Goal: Information Seeking & Learning: Learn about a topic

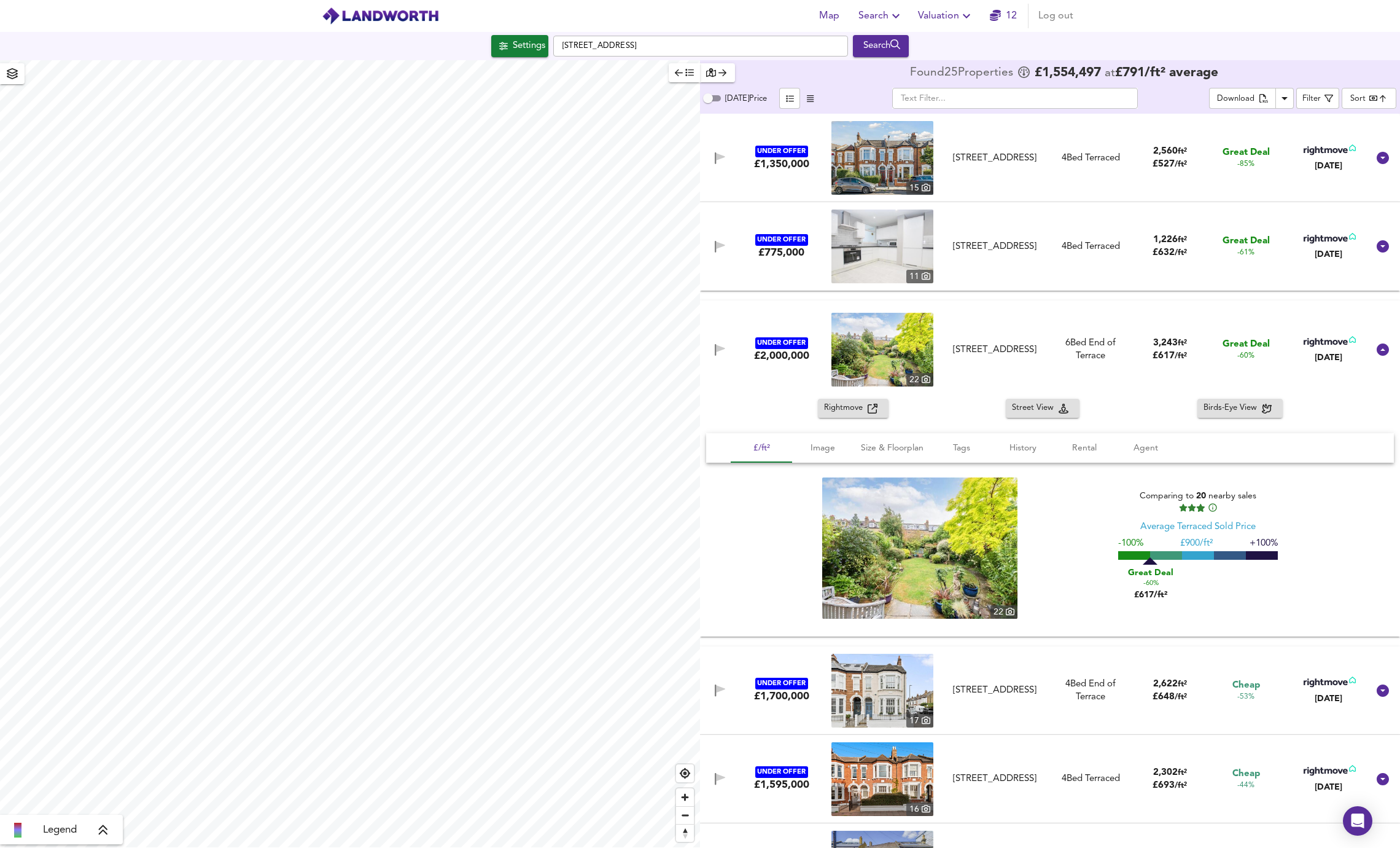
click at [716, 72] on div "button" at bounding box center [717, 72] width 23 height 14
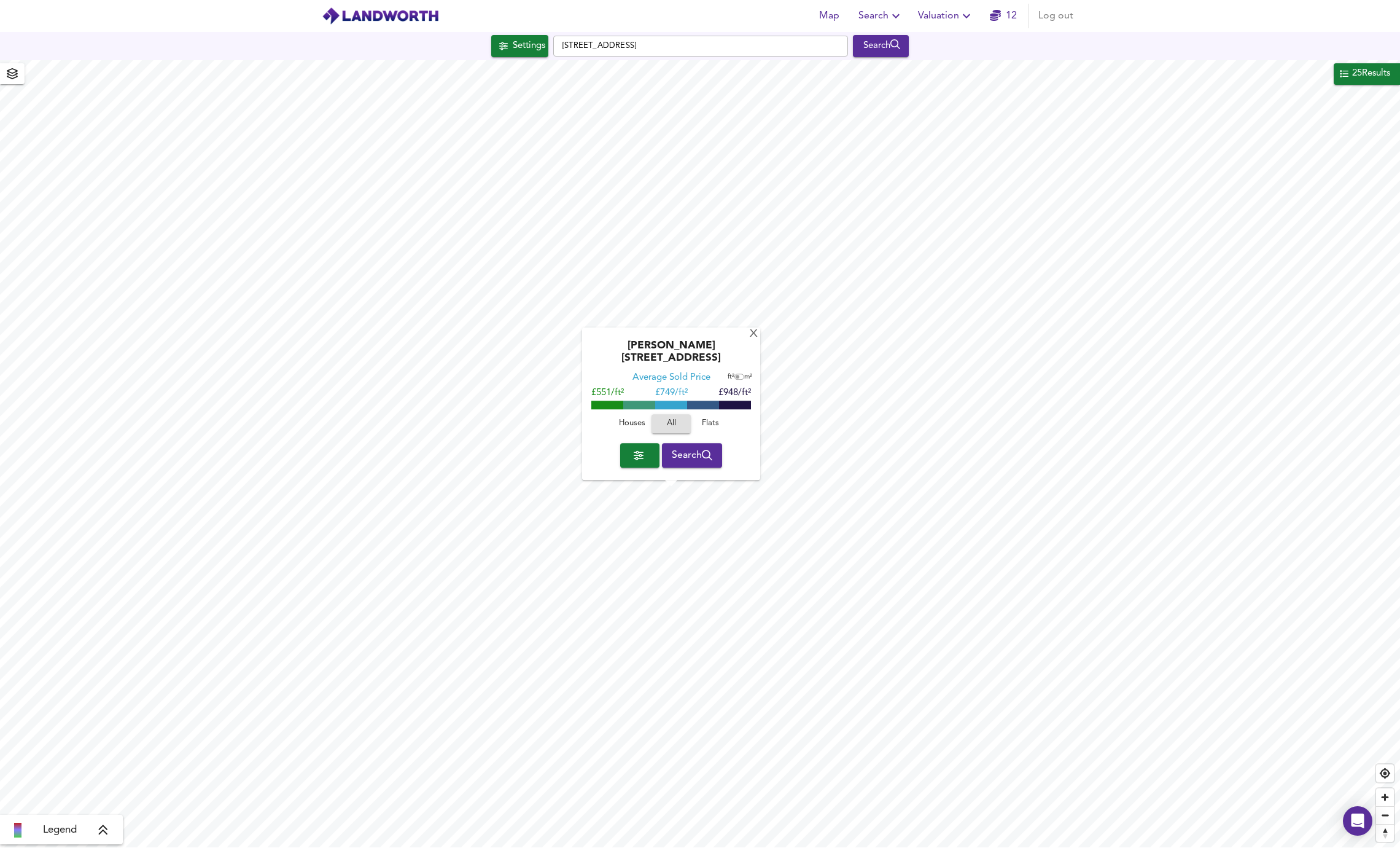
click at [621, 422] on span "Houses" at bounding box center [631, 424] width 33 height 14
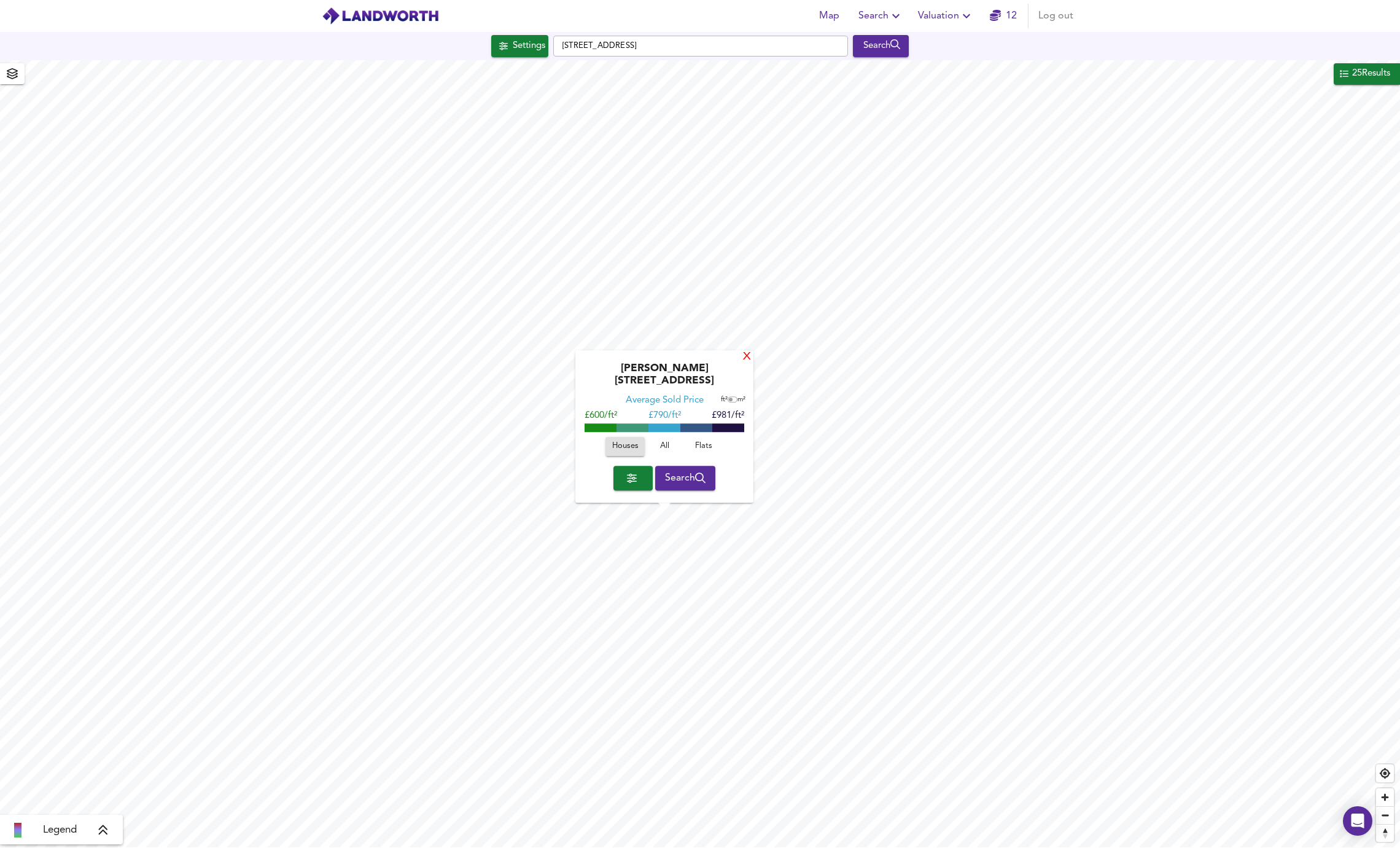
click at [743, 363] on div "X" at bounding box center [747, 357] width 10 height 12
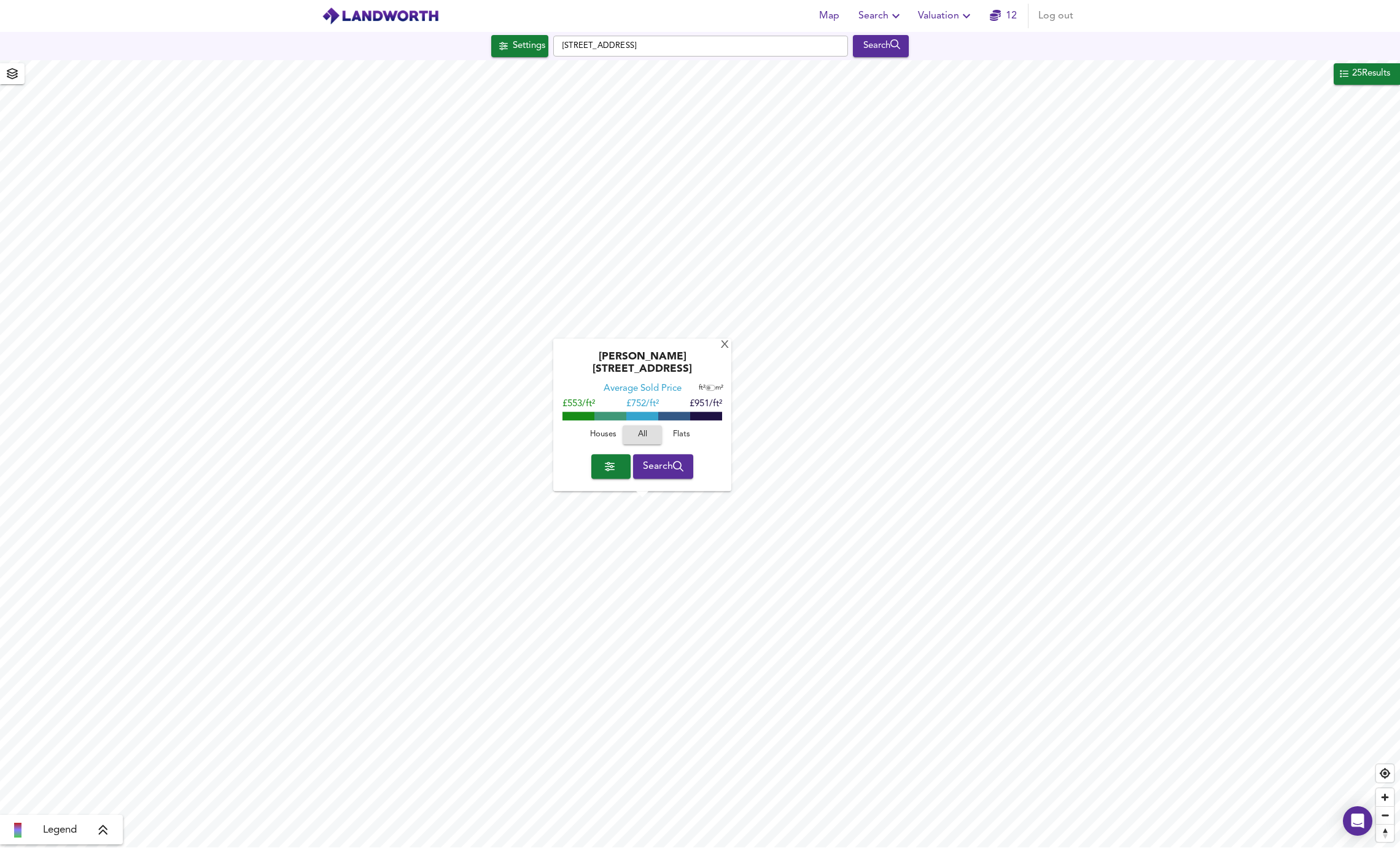
click at [601, 440] on span "Houses" at bounding box center [603, 435] width 33 height 14
drag, startPoint x: 655, startPoint y: 370, endPoint x: 703, endPoint y: 371, distance: 48.0
click at [703, 371] on div "[PERSON_NAME][STREET_ADDRESS]" at bounding box center [641, 367] width 166 height 32
copy div "SE14 5TT"
click at [721, 351] on div "X" at bounding box center [725, 345] width 10 height 12
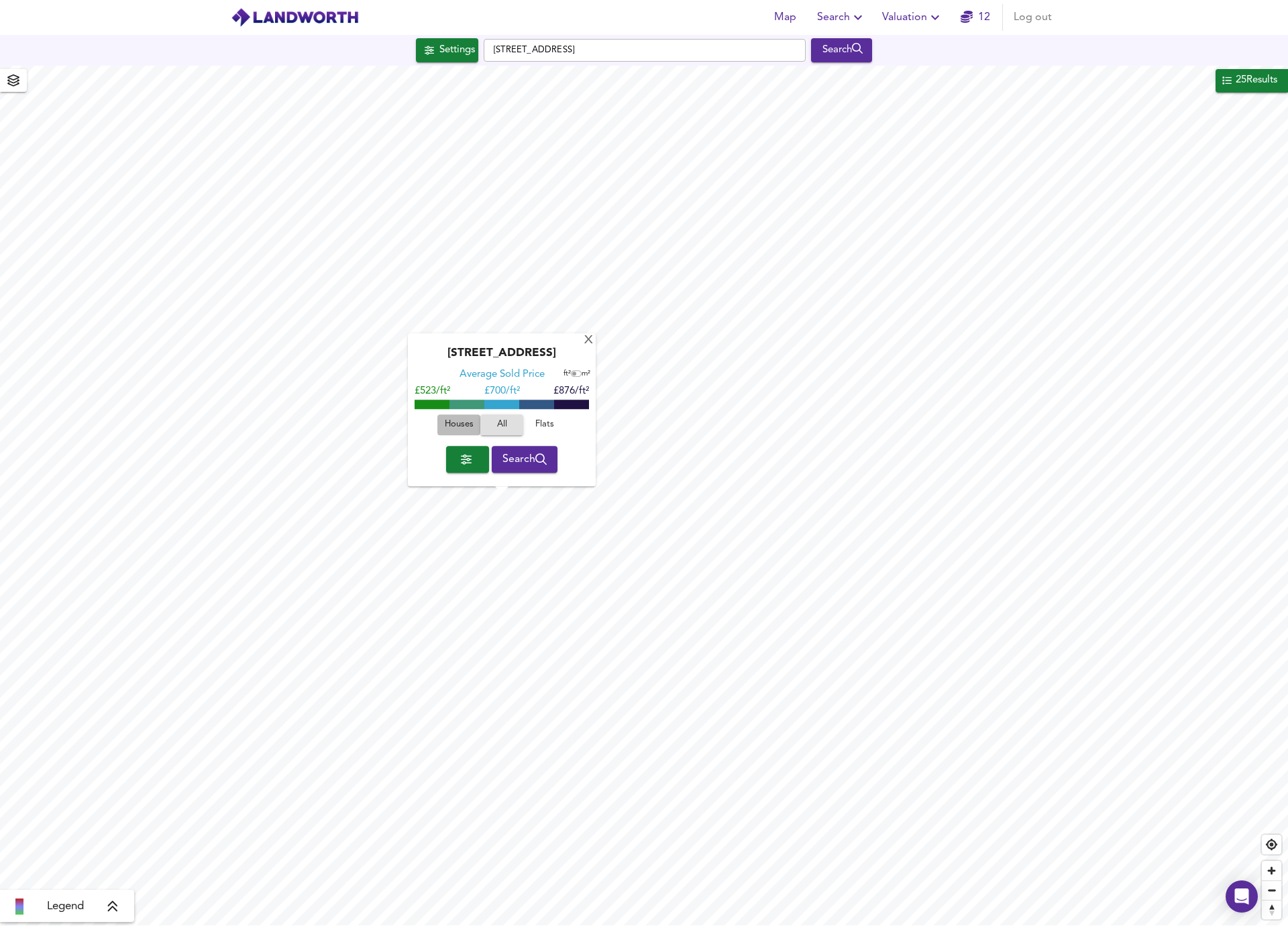
click at [456, 424] on span "Houses" at bounding box center [458, 425] width 36 height 16
drag, startPoint x: 522, startPoint y: 353, endPoint x: 595, endPoint y: 351, distance: 73.0
click at [595, 351] on div "[GEOGRAPHIC_DATA] Average Sold Price ft² m² £561/ft² £ 725/ft² £889/ft² Houses …" at bounding box center [501, 410] width 188 height 153
copy div "SE4 2NU"
